Goal: Task Accomplishment & Management: Manage account settings

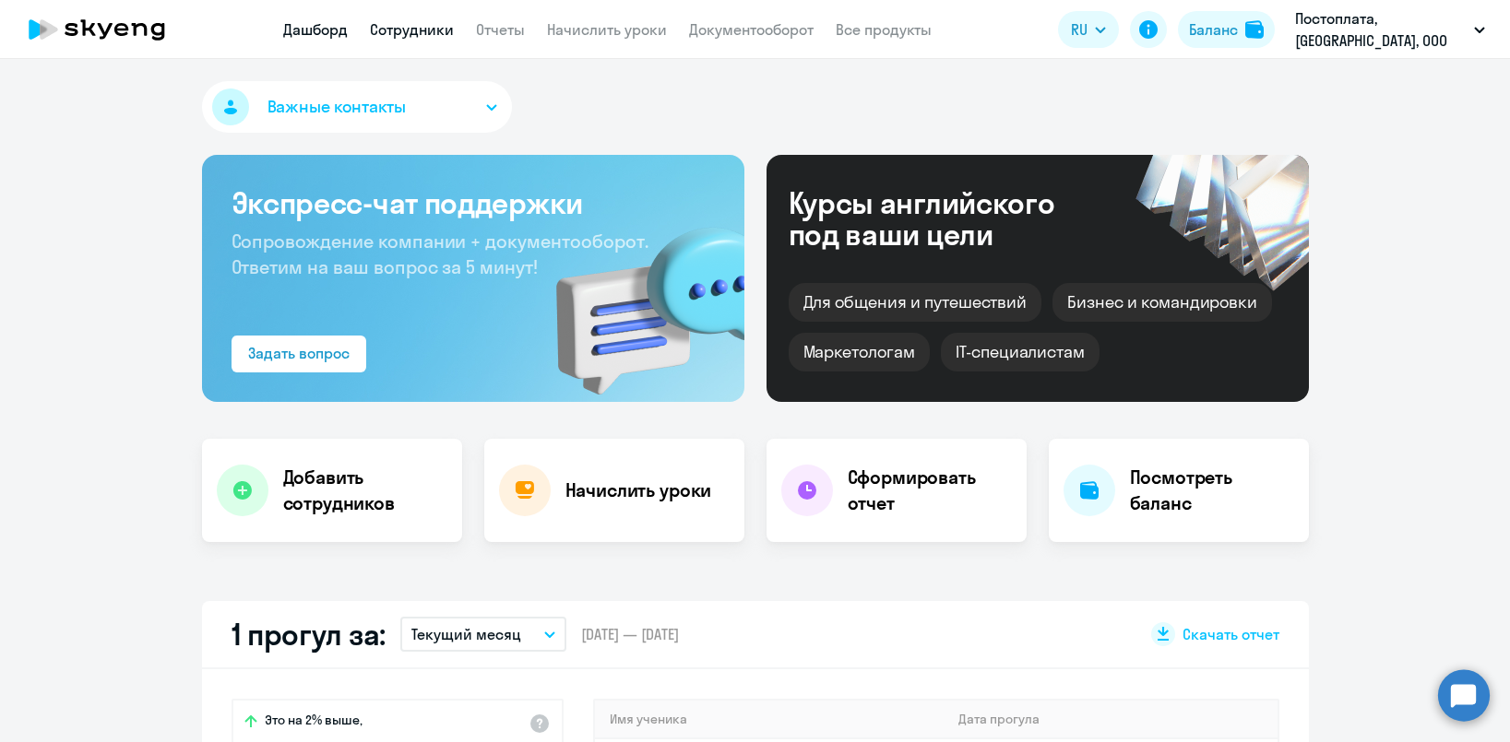
click at [407, 22] on link "Сотрудники" at bounding box center [412, 29] width 84 height 18
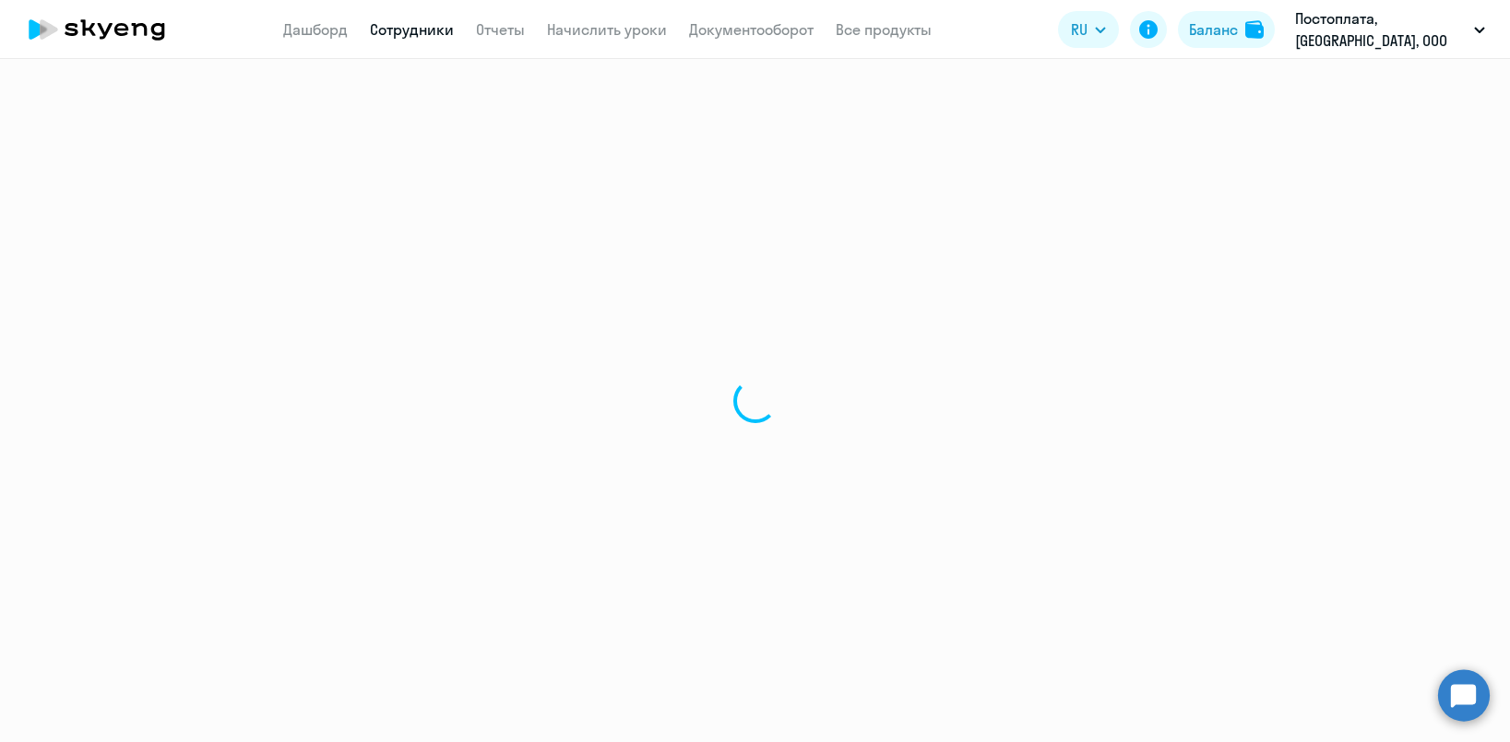
select select "30"
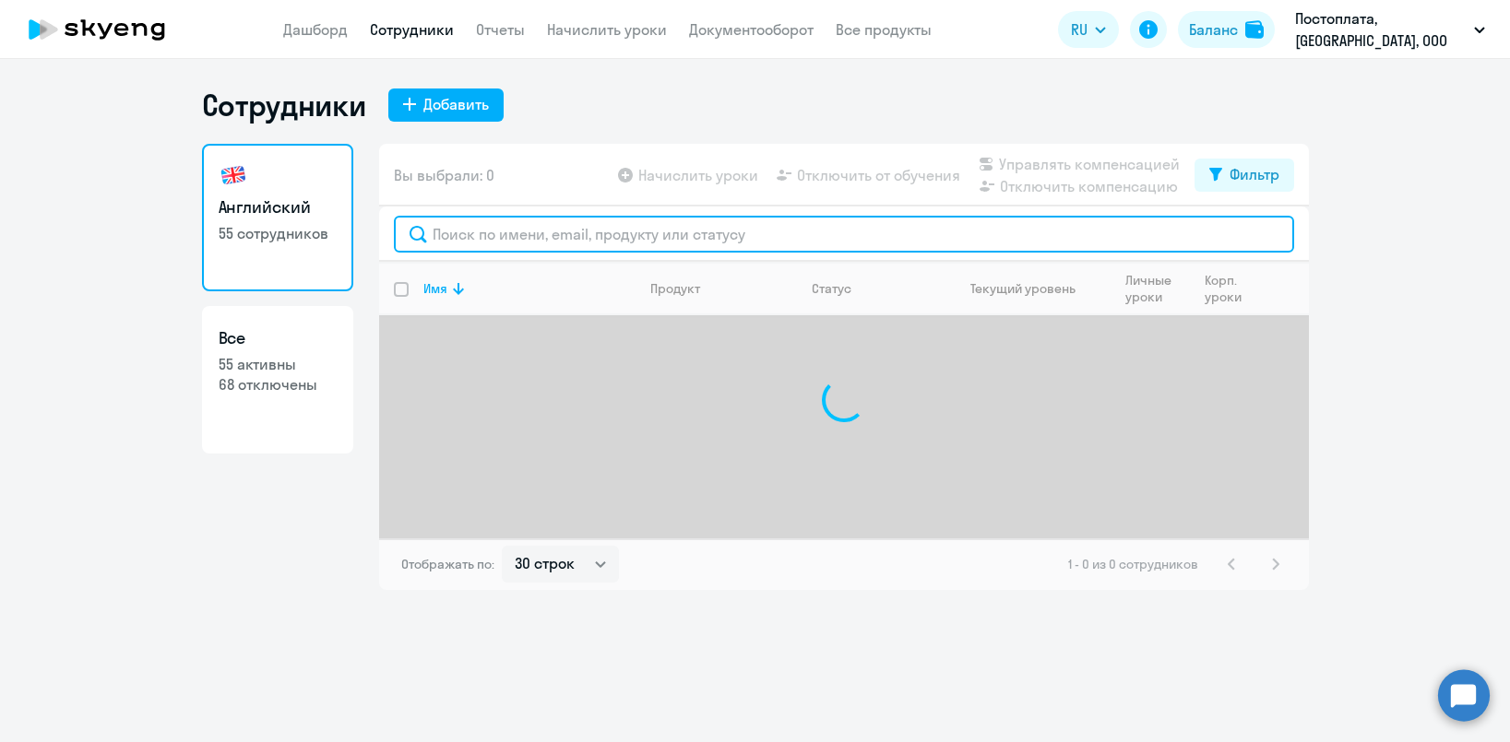
click at [585, 238] on input "text" at bounding box center [844, 234] width 900 height 37
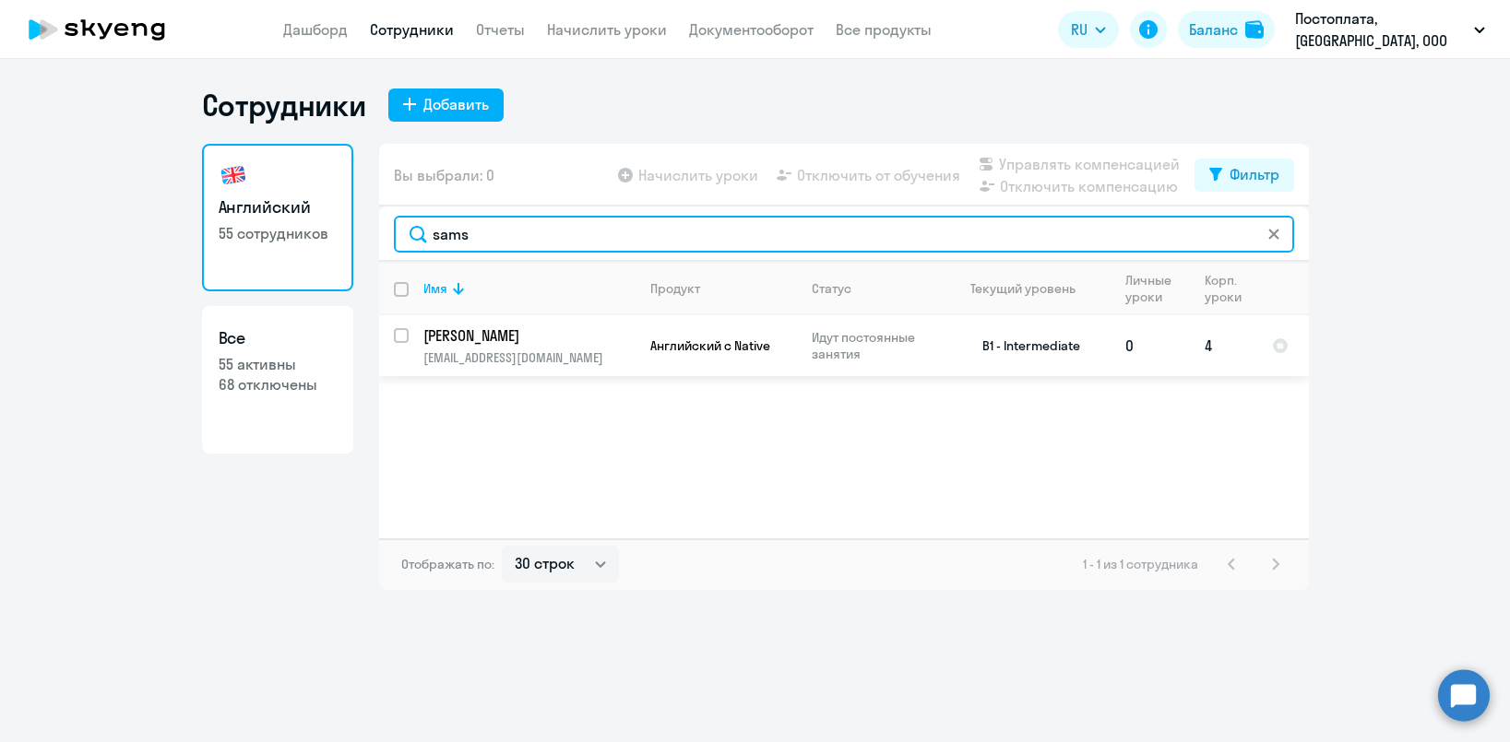
type input "sams"
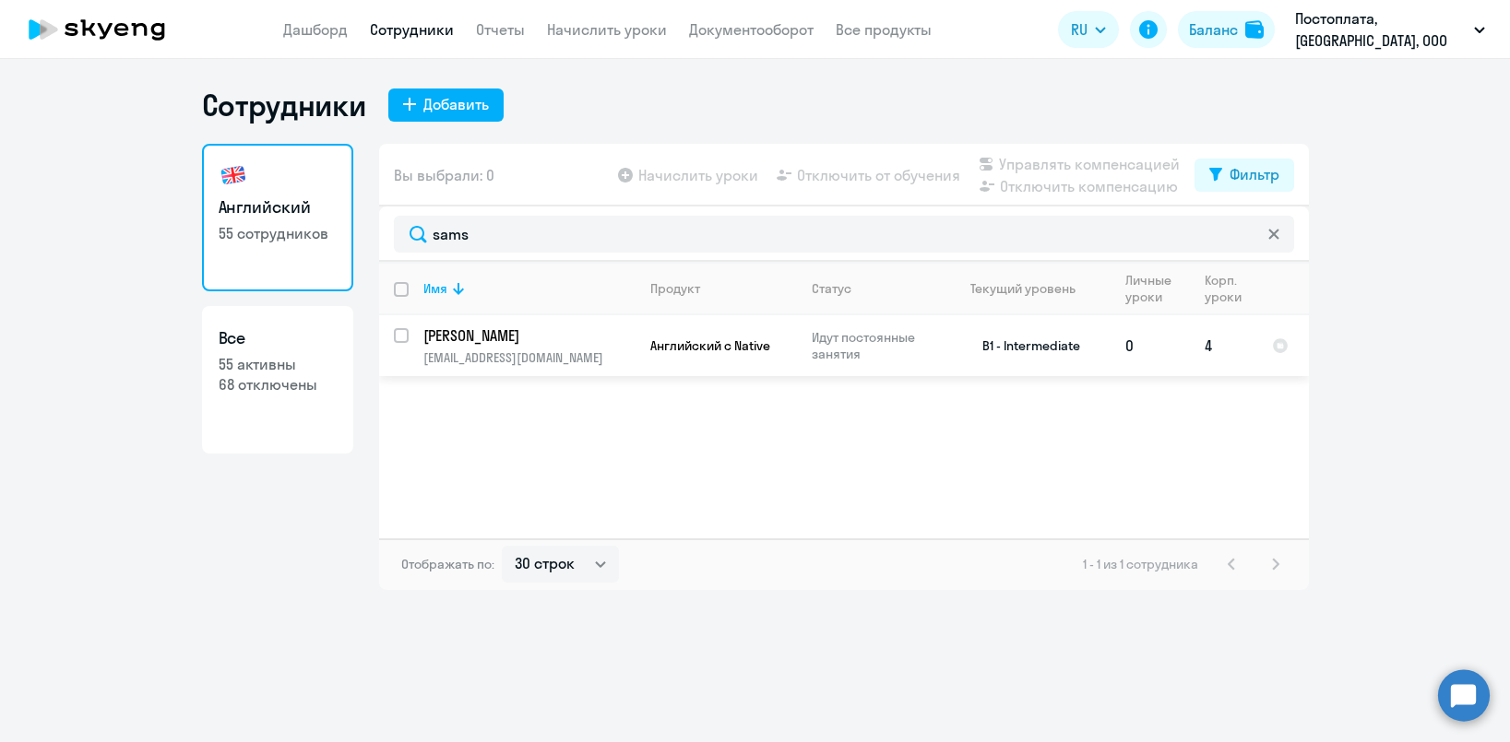
click at [401, 333] on input "select row 40633143" at bounding box center [412, 346] width 37 height 37
checkbox input "true"
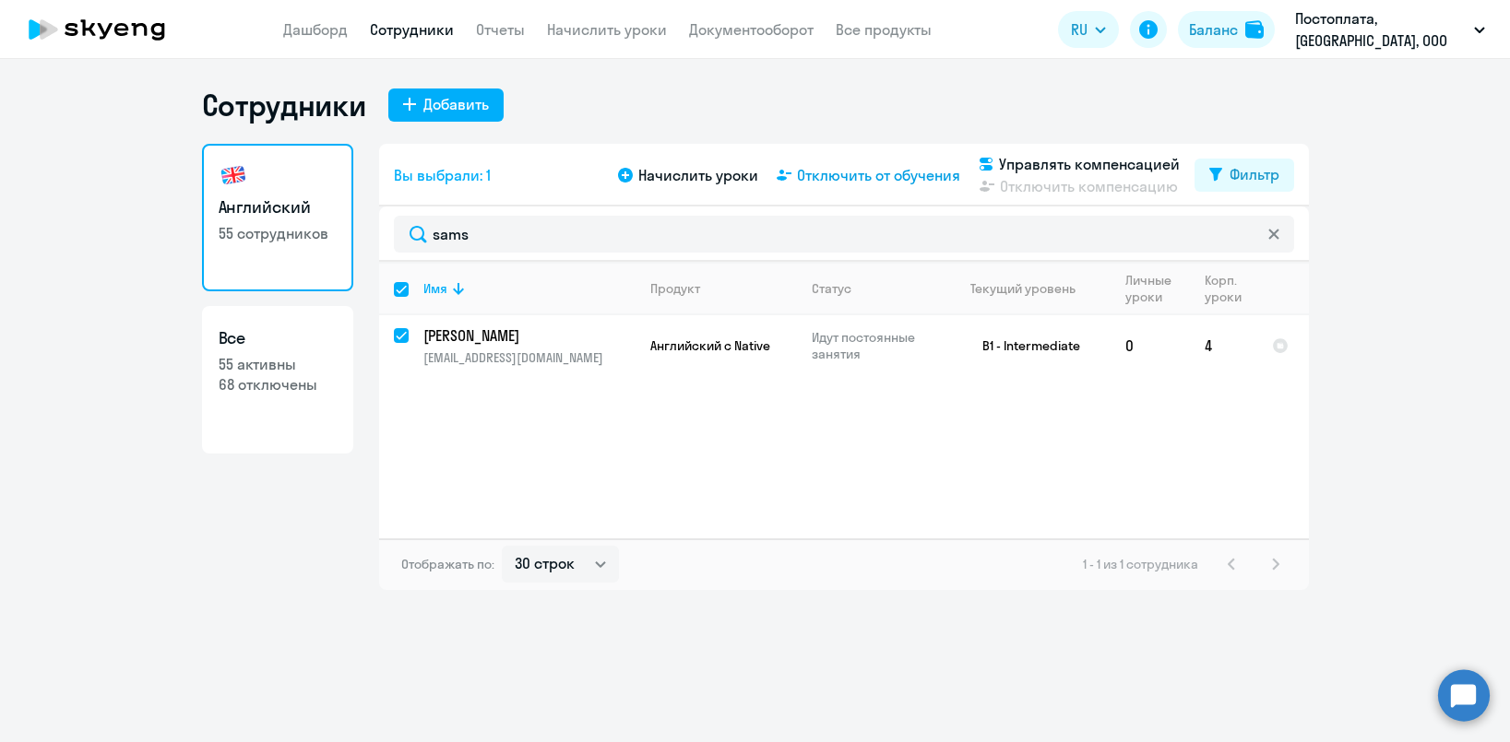
click at [914, 176] on span "Отключить от обучения" at bounding box center [878, 175] width 163 height 22
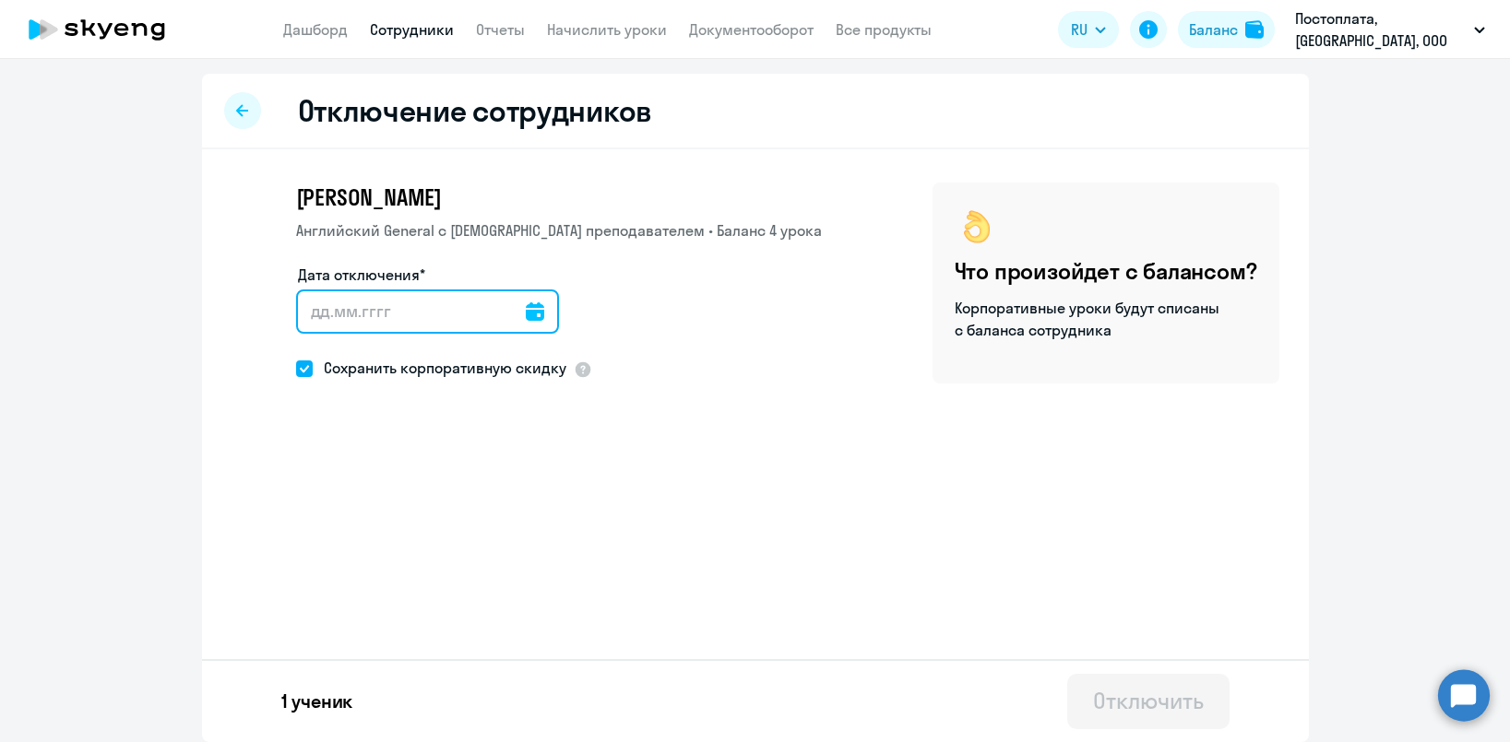
click at [477, 293] on input "Дата отключения*" at bounding box center [427, 312] width 263 height 44
click at [541, 312] on icon at bounding box center [535, 311] width 18 height 18
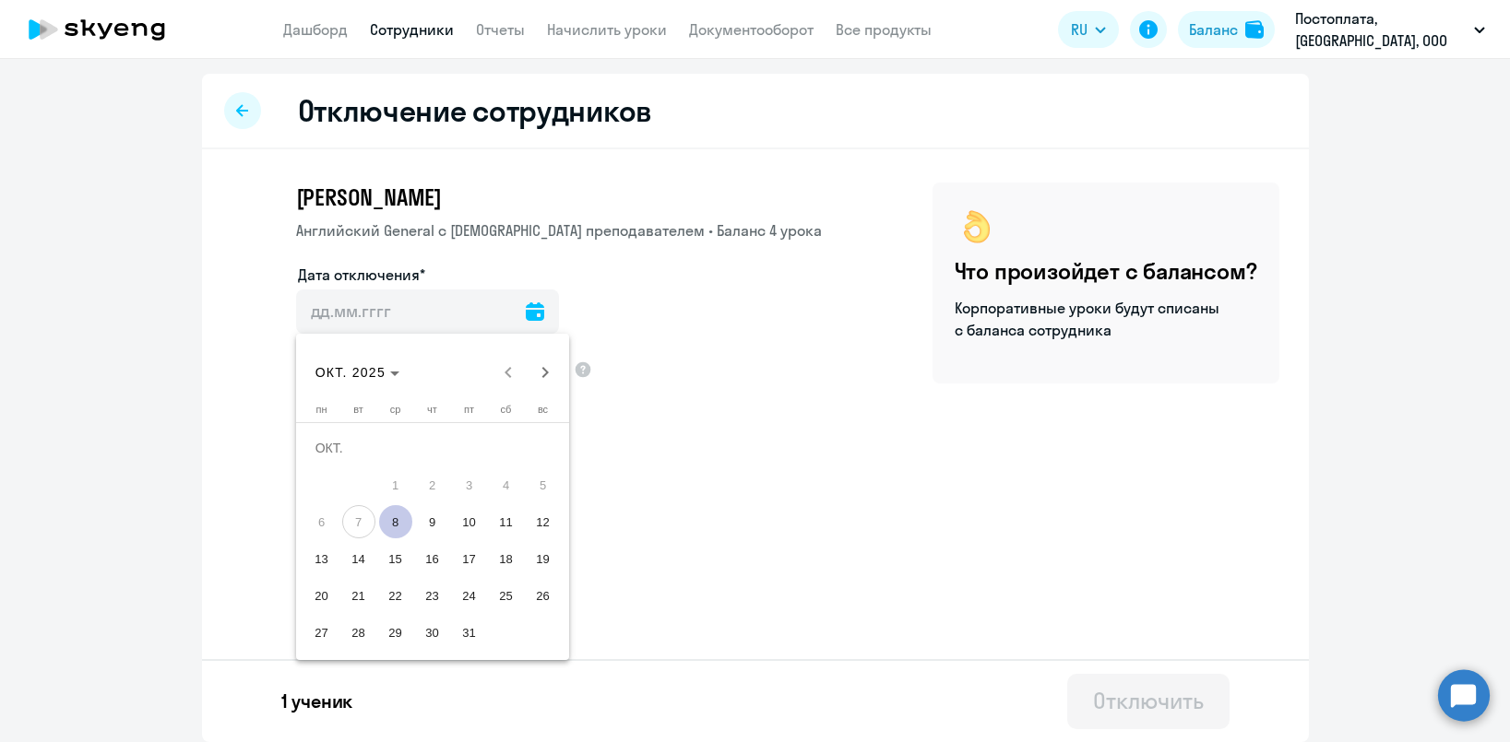
click at [390, 559] on span "15" at bounding box center [395, 558] width 33 height 33
type input "[DATE]"
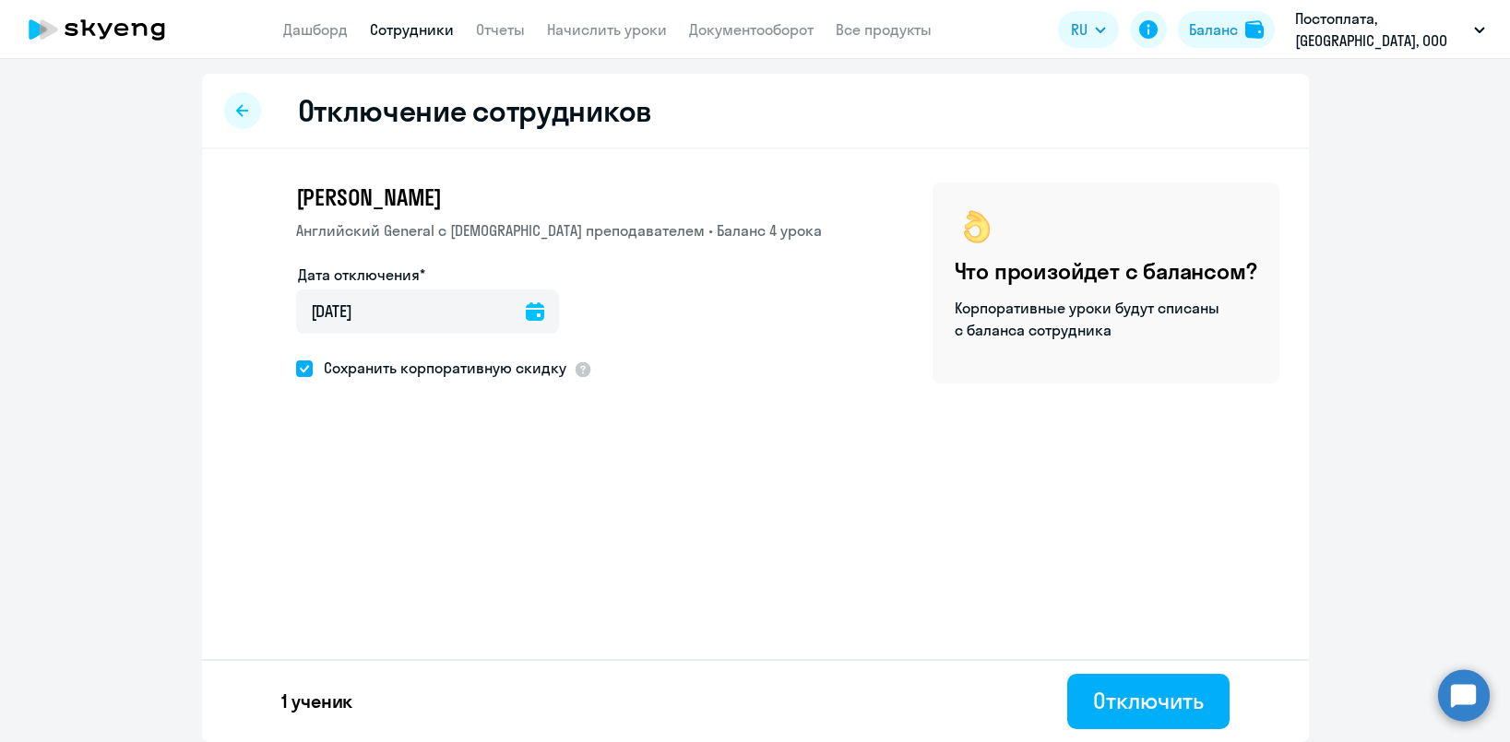
click at [751, 474] on div "[PERSON_NAME] Английский General с [DEMOGRAPHIC_DATA] преподавателем • Баланс 4…" at bounding box center [755, 330] width 1107 height 362
click at [1129, 715] on div "Отключить" at bounding box center [1148, 701] width 110 height 30
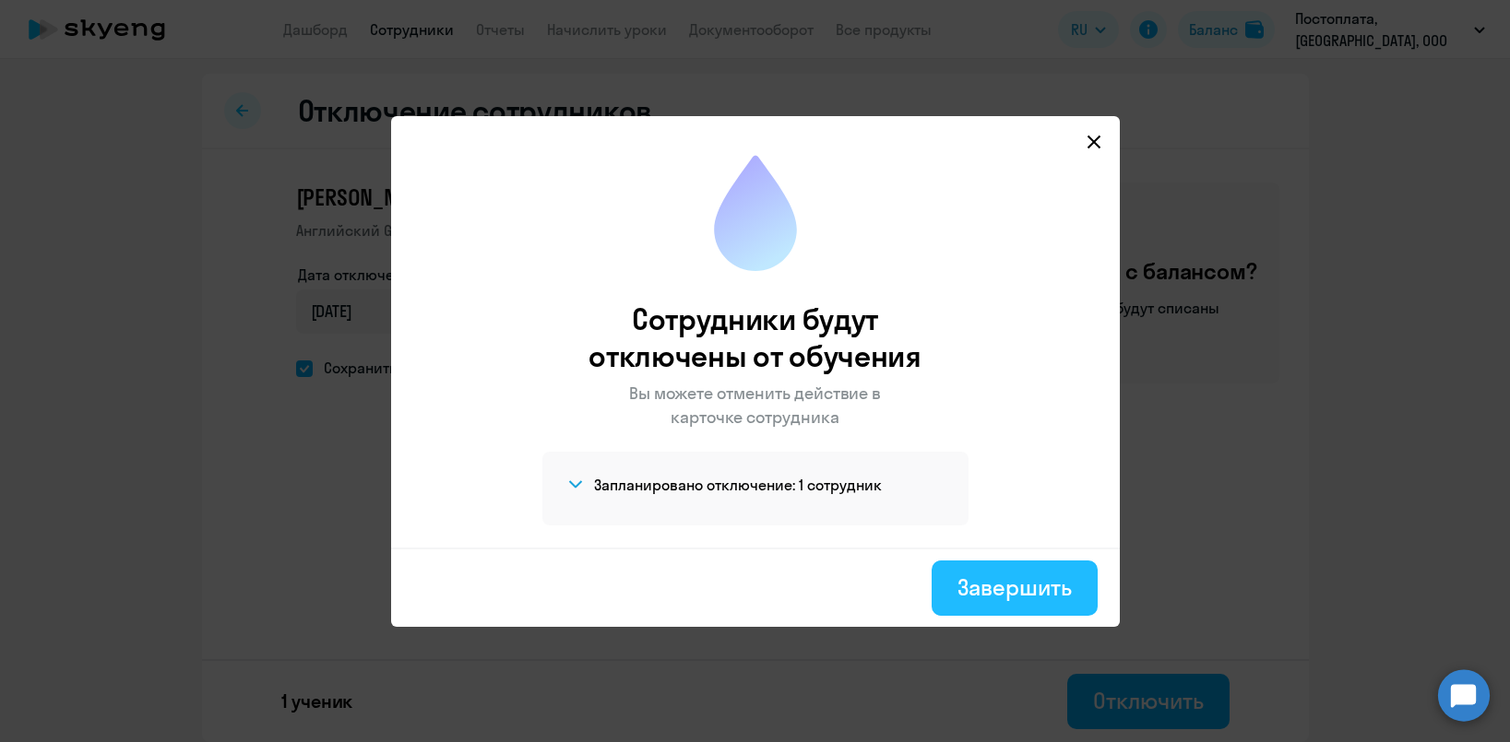
click at [1018, 589] on div "Завершить" at bounding box center [1013, 588] width 113 height 30
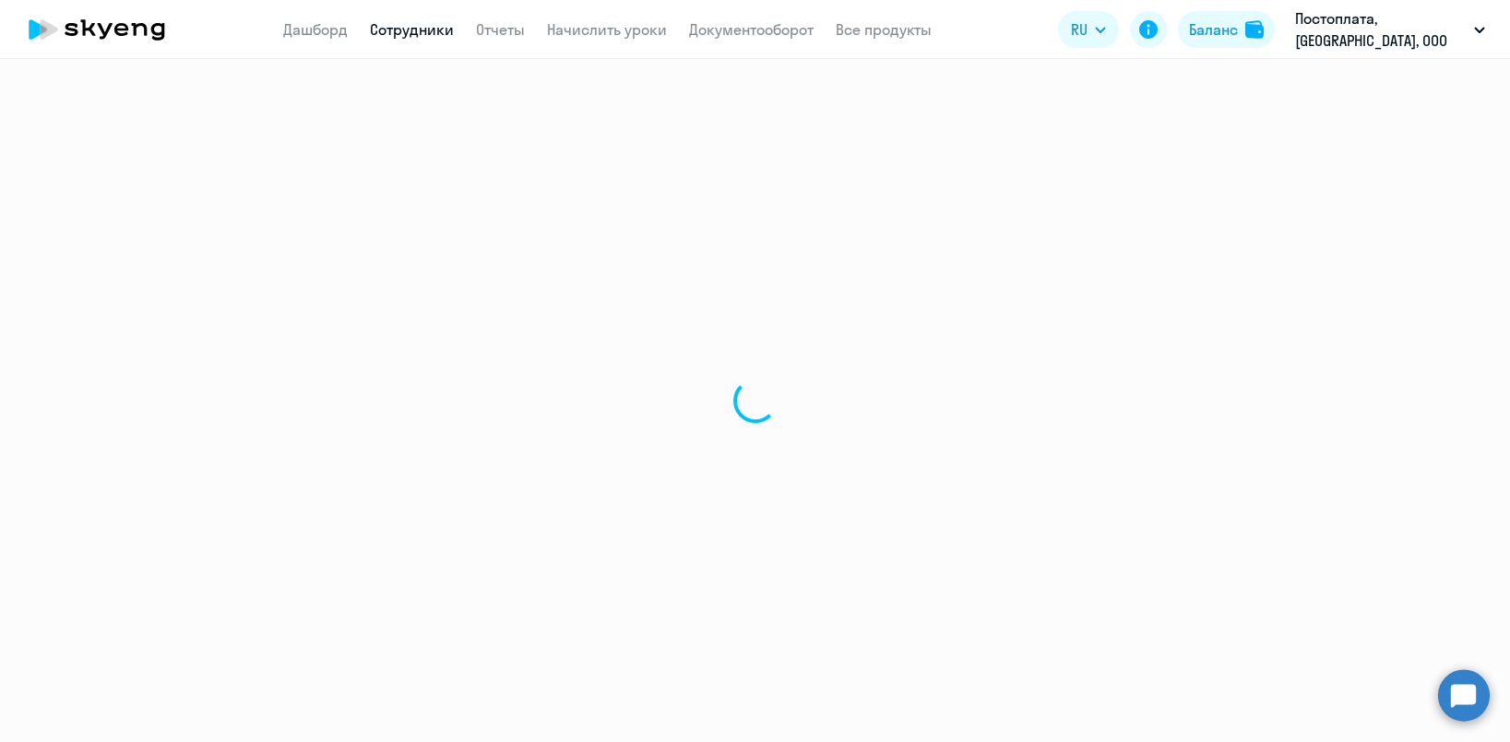
select select "30"
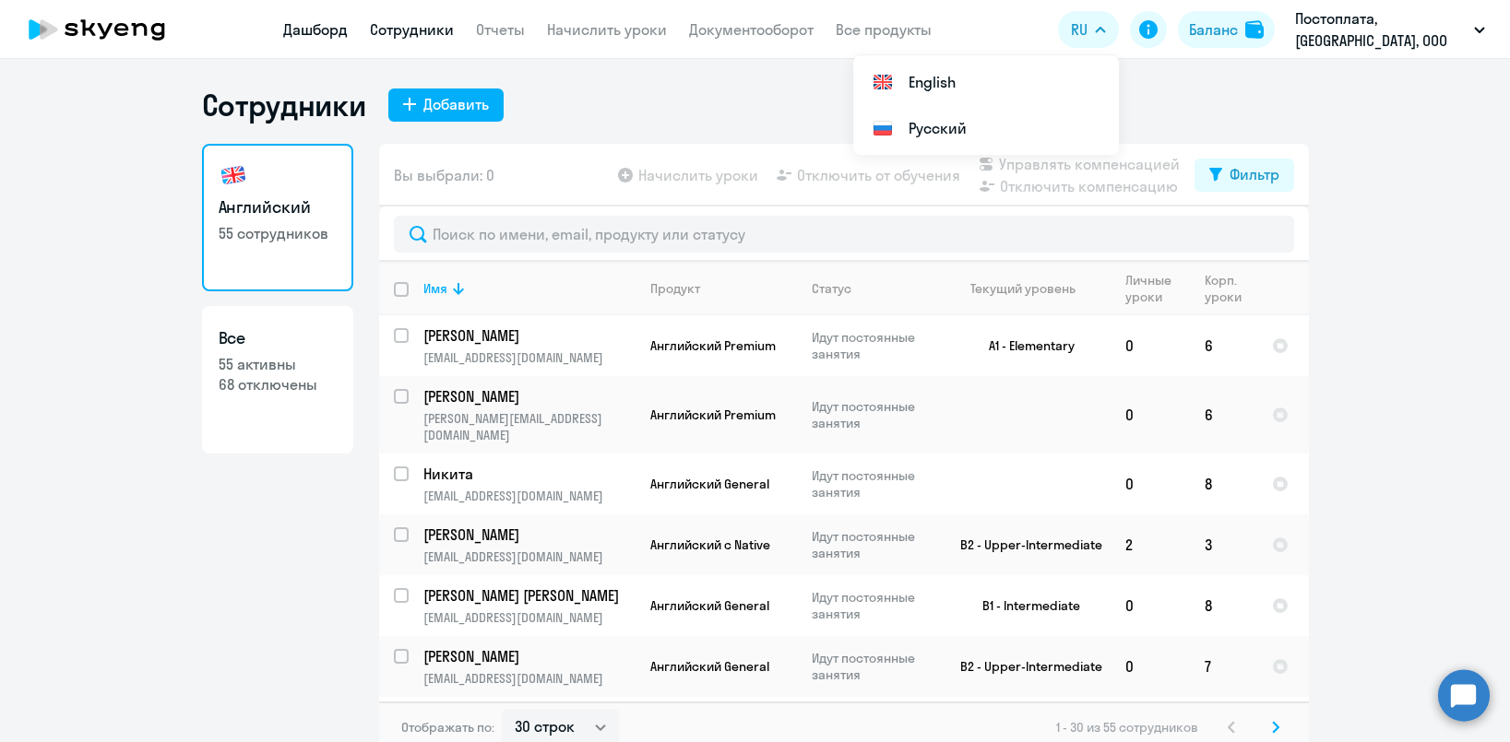
click at [331, 30] on link "Дашборд" at bounding box center [315, 29] width 65 height 18
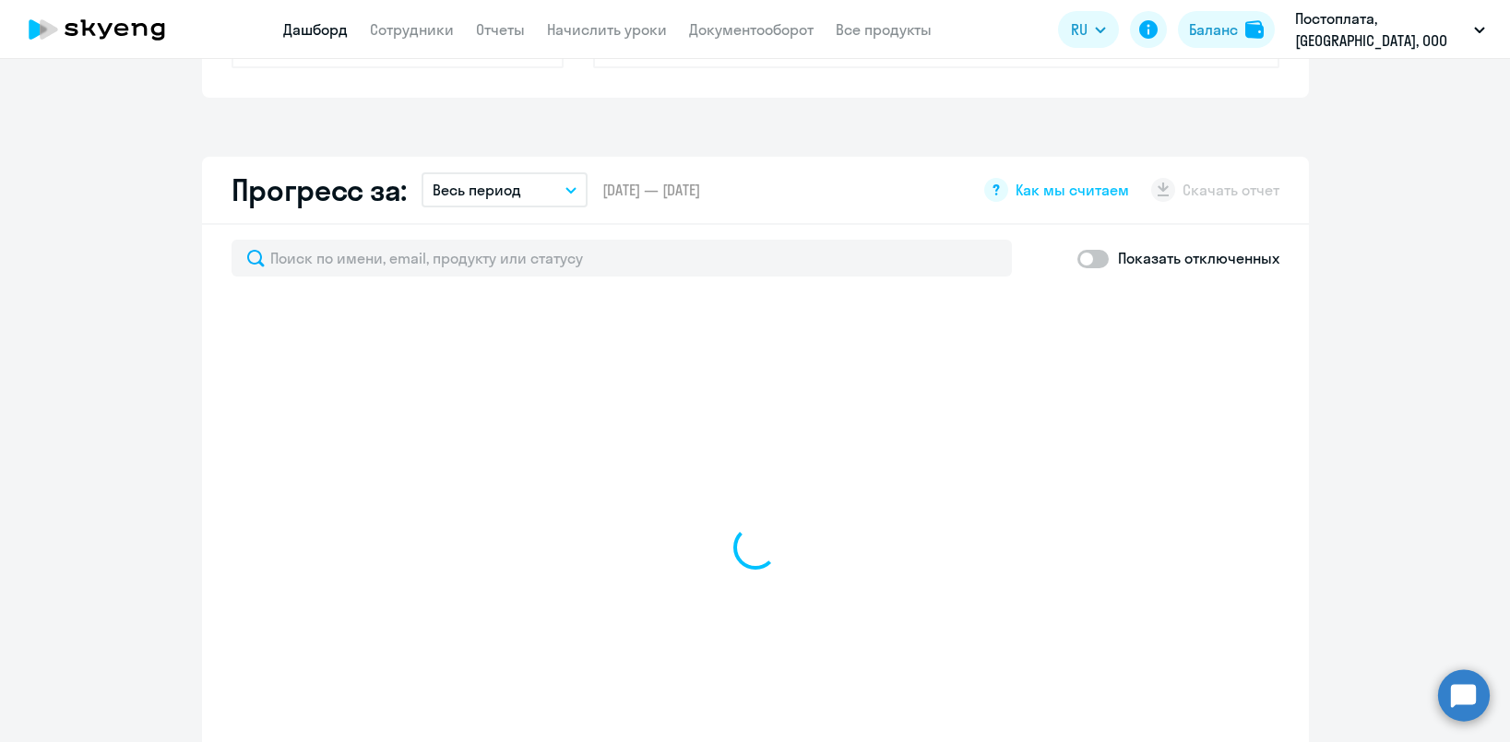
scroll to position [967, 0]
